Goal: Transaction & Acquisition: Subscribe to service/newsletter

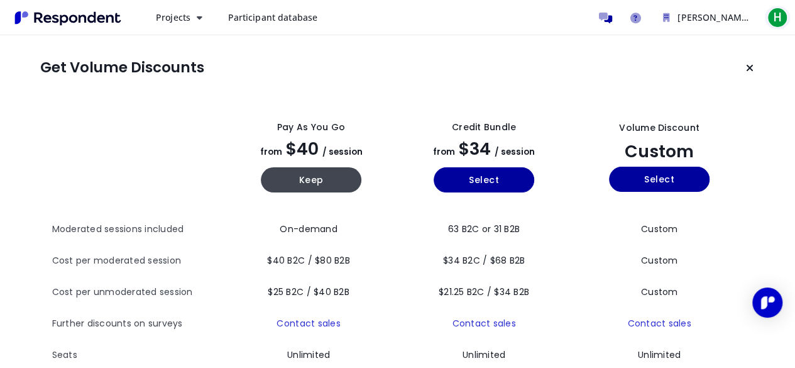
click at [768, 16] on span "H" at bounding box center [777, 18] width 20 height 20
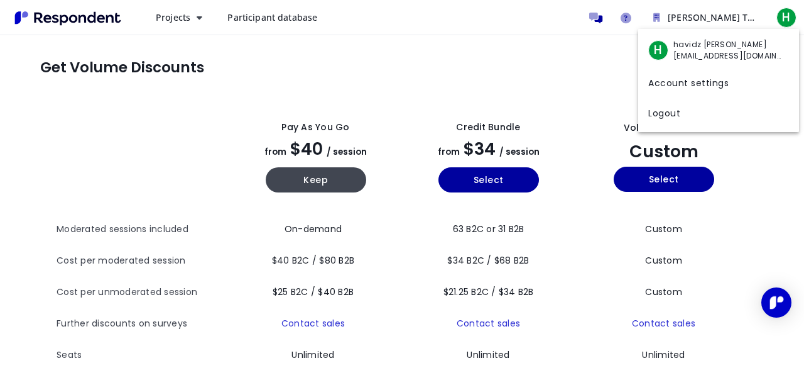
drag, startPoint x: 595, startPoint y: 68, endPoint x: 588, endPoint y: 67, distance: 6.9
click at [596, 68] on md-backdrop at bounding box center [402, 184] width 804 height 368
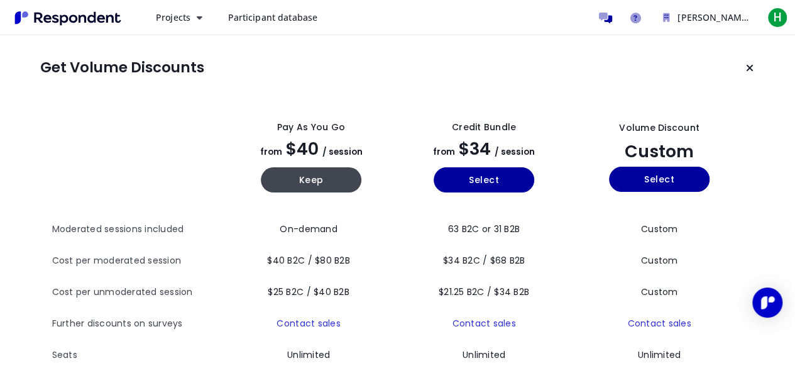
drag, startPoint x: 777, startPoint y: 3, endPoint x: 572, endPoint y: 69, distance: 215.2
click at [572, 69] on section "Get Volume Discounts" at bounding box center [397, 67] width 714 height 25
click at [488, 183] on button "Select" at bounding box center [484, 179] width 101 height 25
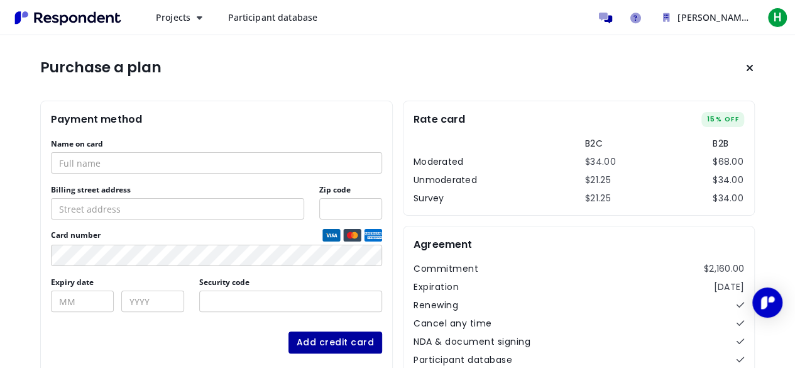
scroll to position [61, 0]
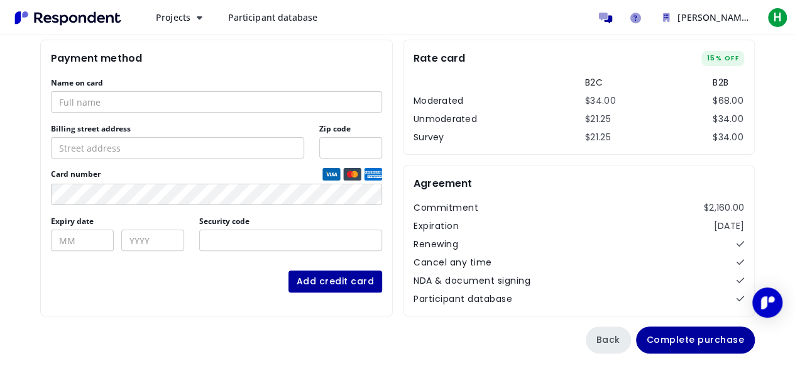
click at [618, 329] on button "Back" at bounding box center [608, 339] width 45 height 27
